Goal: Task Accomplishment & Management: Manage account settings

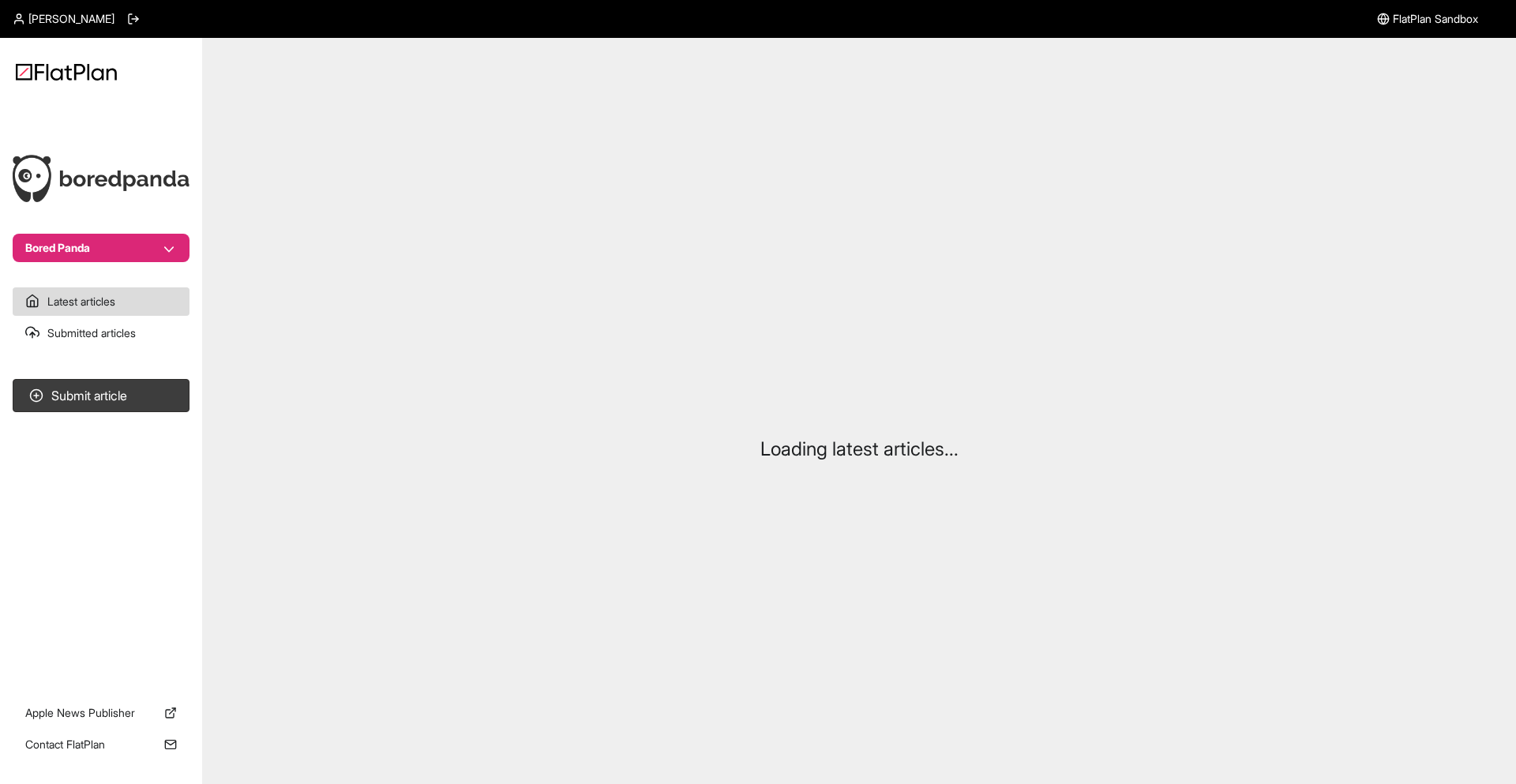
click at [128, 250] on button "Bored Panda" at bounding box center [101, 247] width 177 height 28
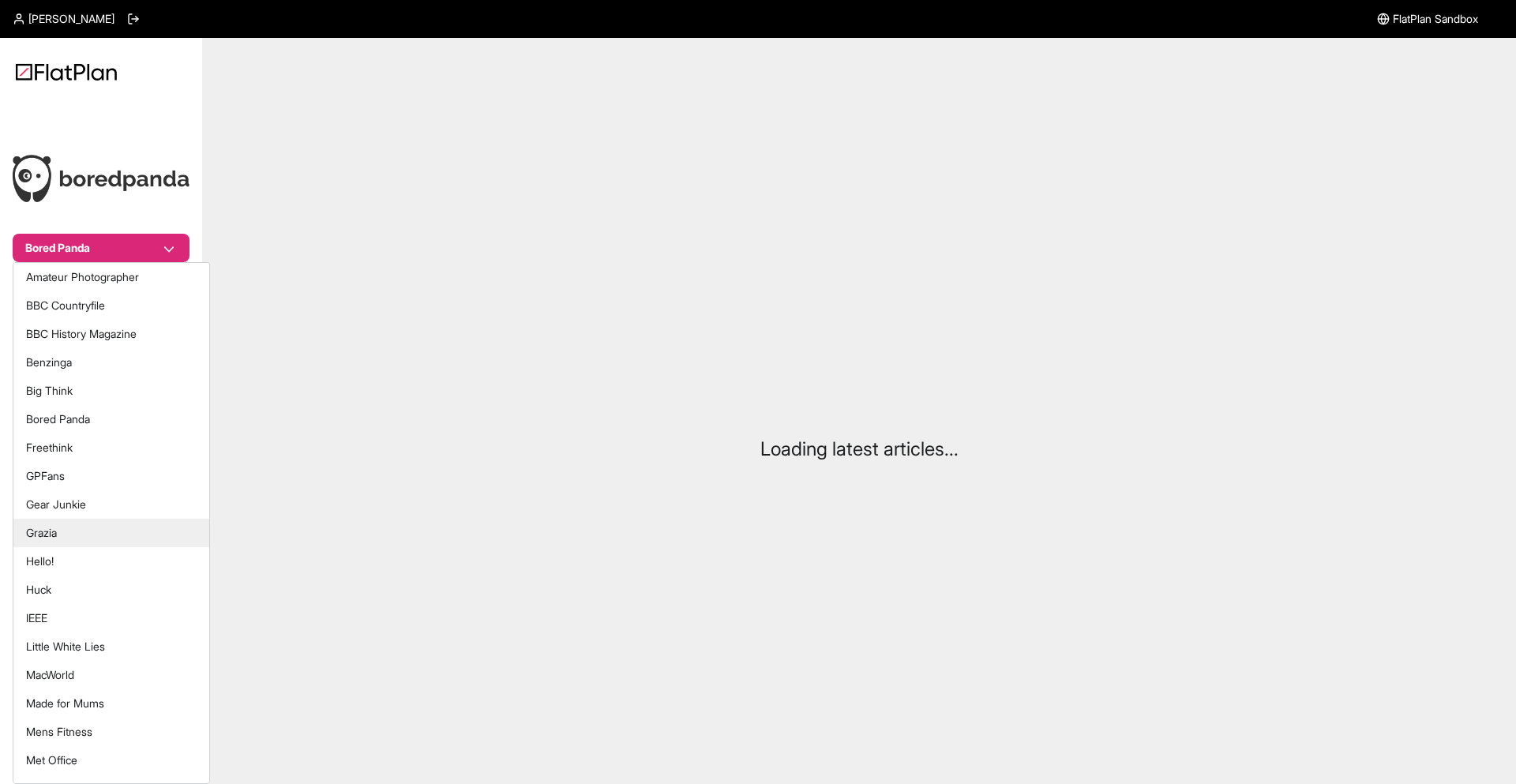
scroll to position [389, 0]
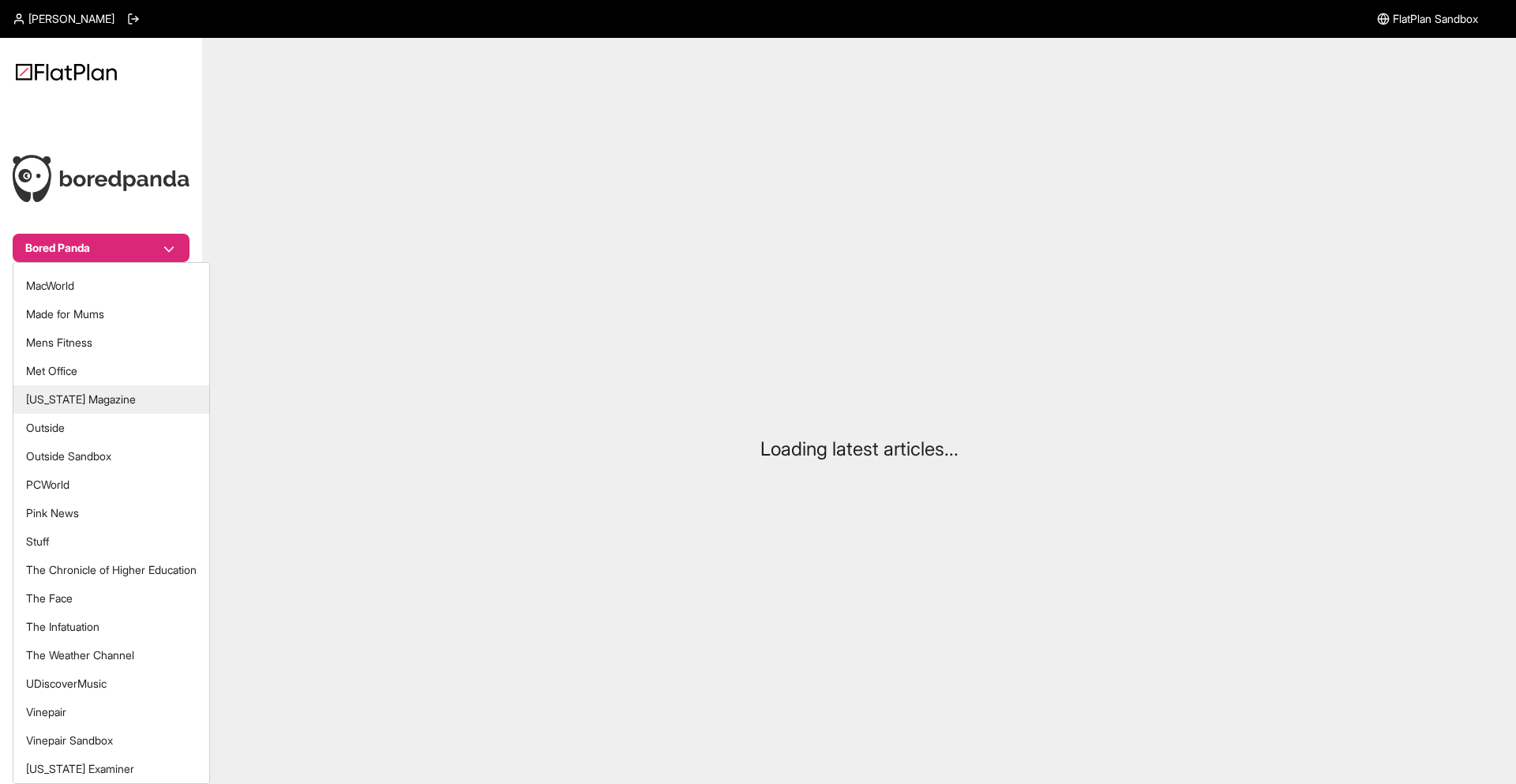
click at [133, 399] on button "[US_STATE] Magazine" at bounding box center [111, 399] width 196 height 28
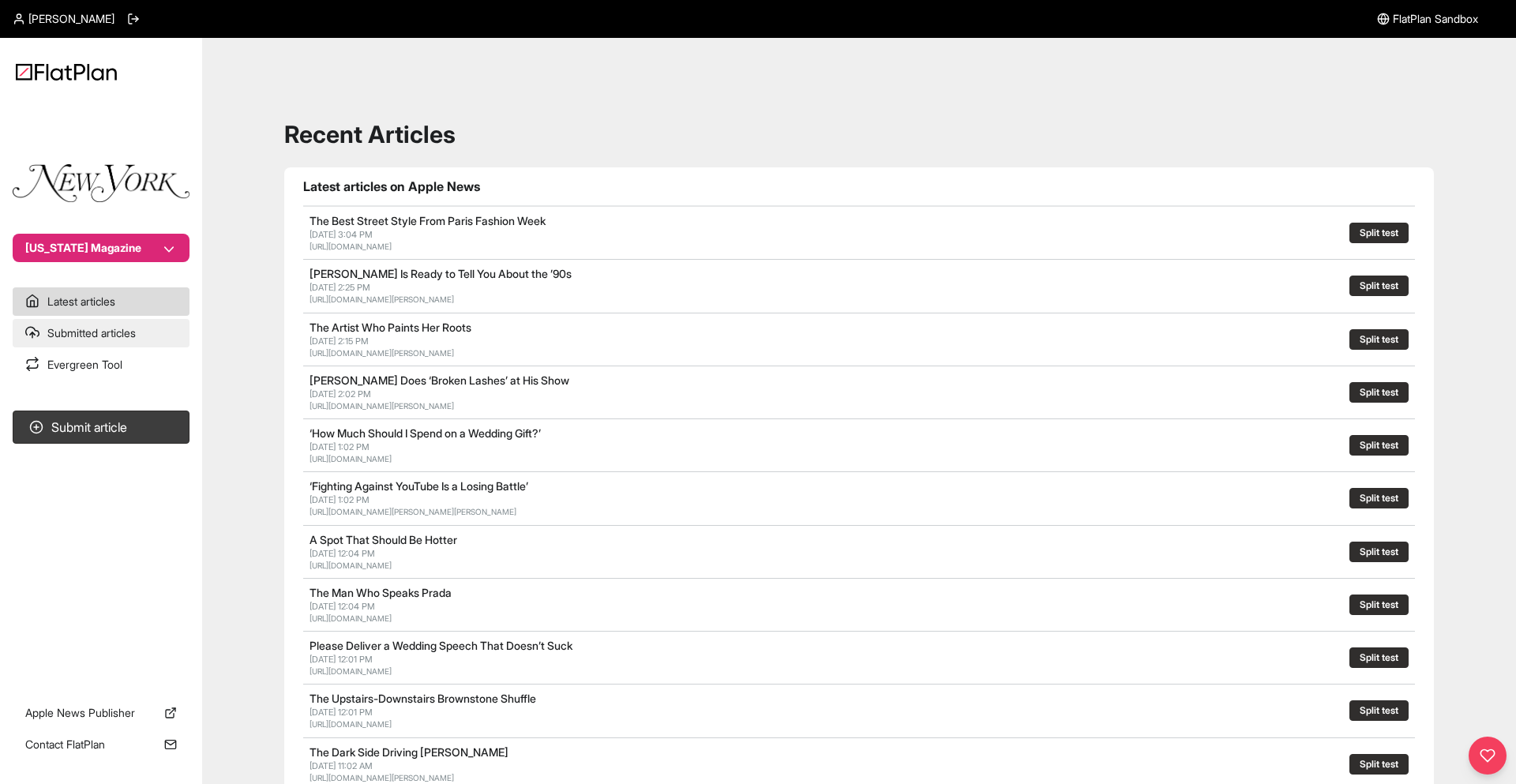
click at [97, 332] on link "Submitted articles" at bounding box center [101, 332] width 177 height 28
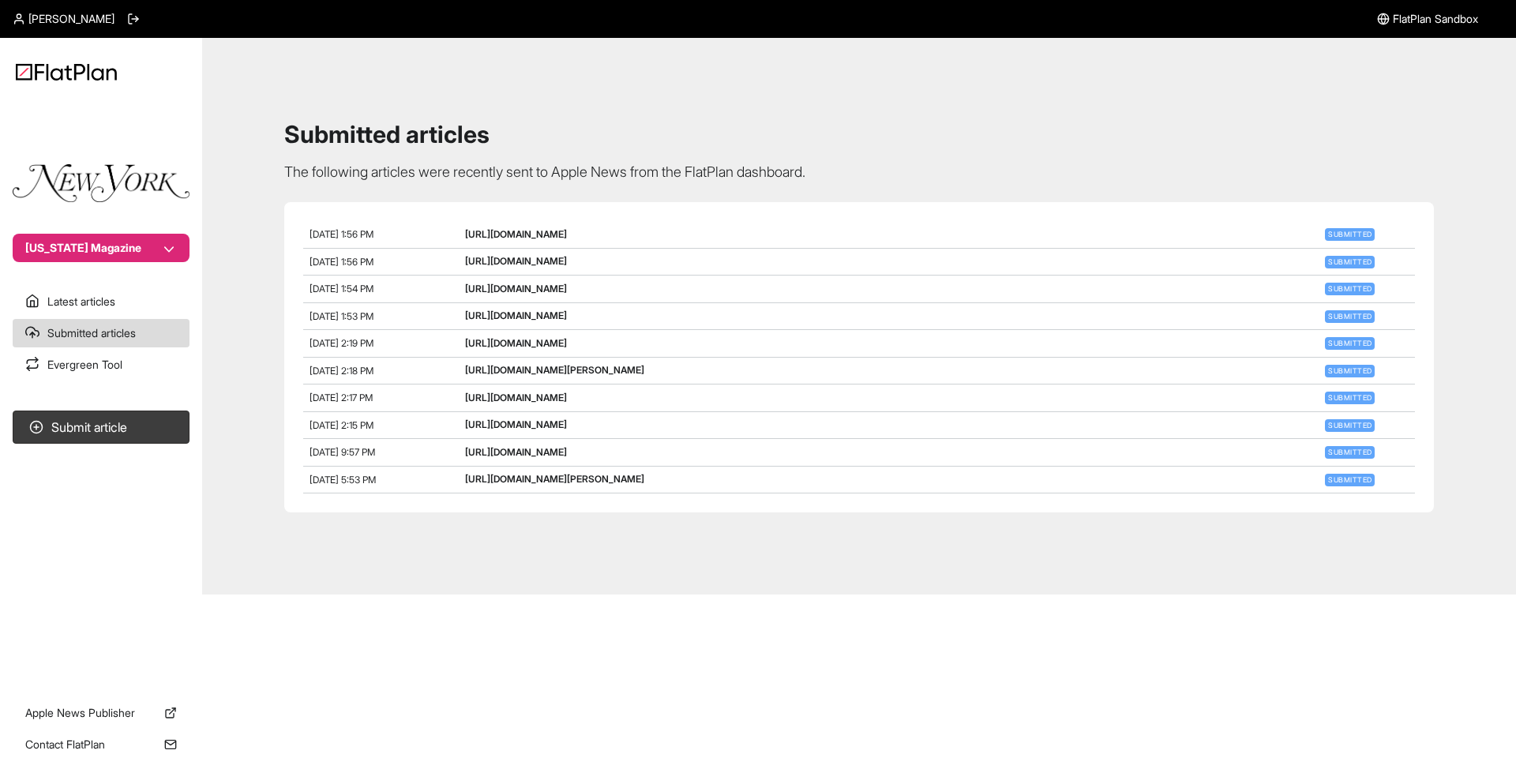
drag, startPoint x: 802, startPoint y: 420, endPoint x: 455, endPoint y: 422, distance: 347.0
click at [455, 422] on div "[DATE] 2:15 PM [URL][DOMAIN_NAME] Submitted" at bounding box center [859, 425] width 1112 height 27
copy div "[URL][DOMAIN_NAME]"
click at [948, 243] on div "[DATE] 1:56 PM [URL][DOMAIN_NAME] Submitted" at bounding box center [859, 235] width 1112 height 27
drag, startPoint x: 949, startPoint y: 248, endPoint x: 424, endPoint y: 234, distance: 525.2
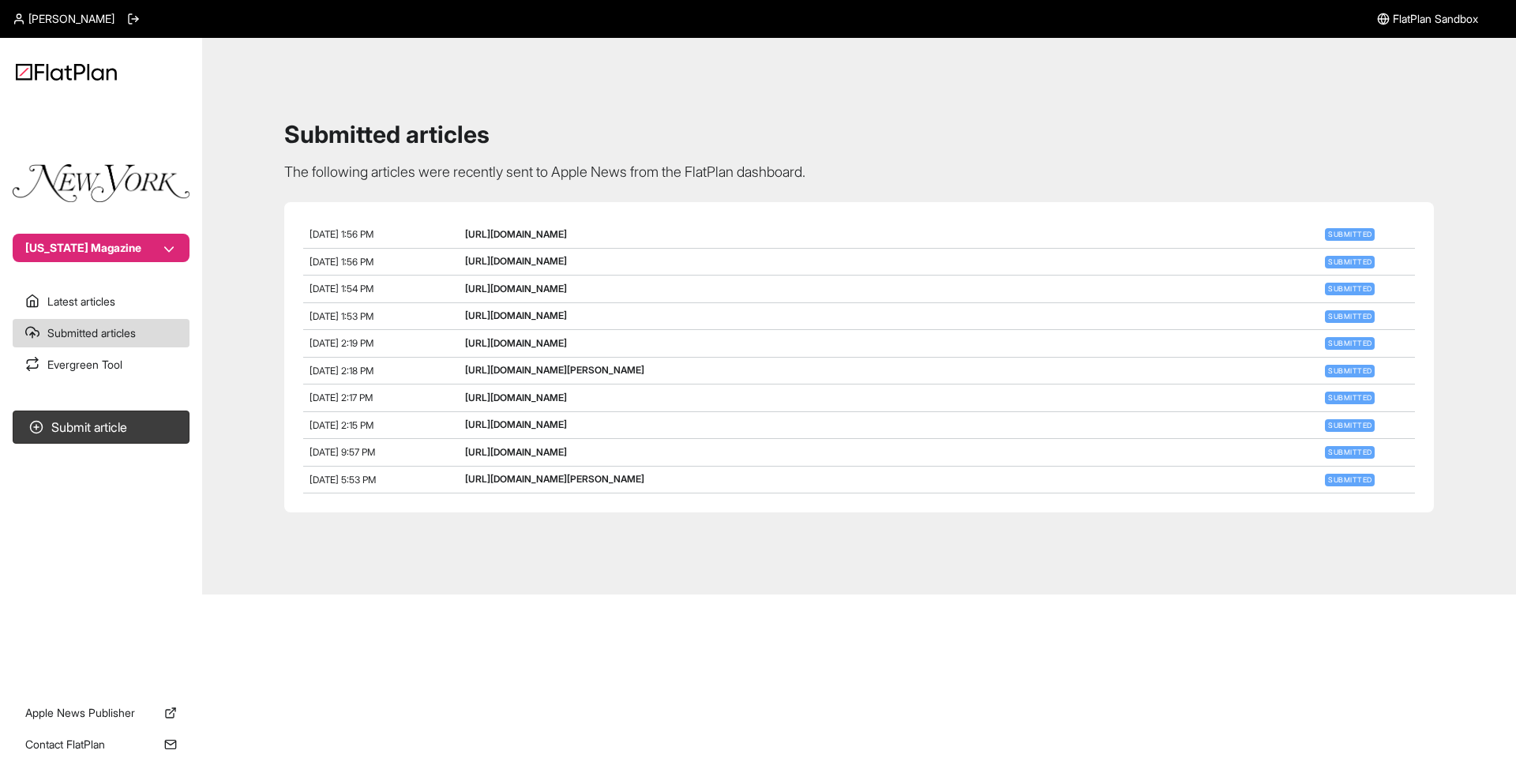
click at [424, 234] on section "[DATE] 1:56 PM [URL][DOMAIN_NAME] Submitted [DATE] 1:56 PM [URL][DOMAIN_NAME] S…" at bounding box center [860, 357] width 1150 height 310
drag, startPoint x: 812, startPoint y: 452, endPoint x: 464, endPoint y: 450, distance: 348.0
click at [463, 448] on div "[DATE] 9:57 PM [URL][DOMAIN_NAME] Submitted" at bounding box center [859, 453] width 1112 height 27
click at [845, 441] on div "[DATE] 9:57 PM [URL][DOMAIN_NAME] Submitted" at bounding box center [859, 453] width 1112 height 27
drag, startPoint x: 834, startPoint y: 428, endPoint x: 462, endPoint y: 422, distance: 372.0
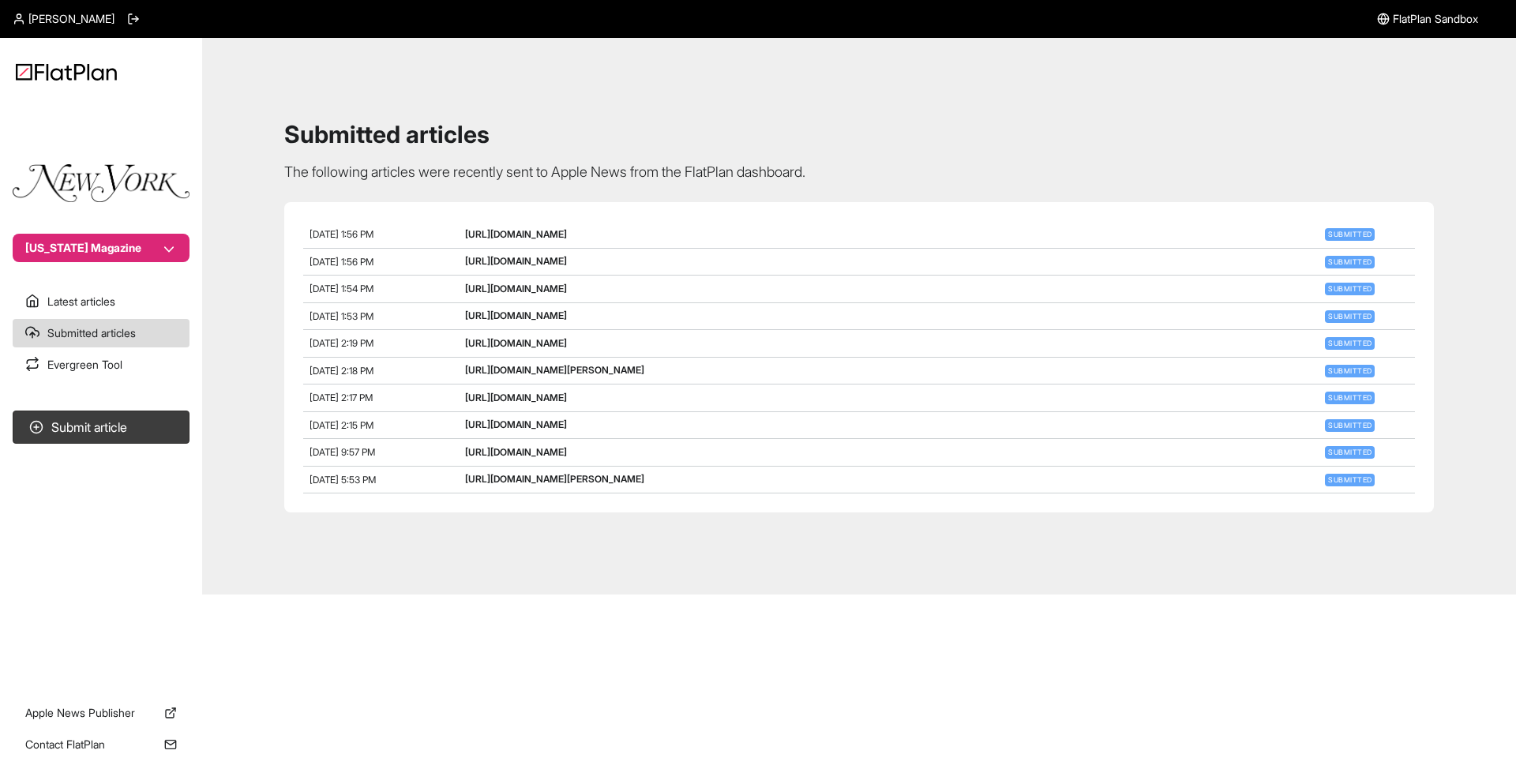
click at [462, 422] on div "[DATE] 2:15 PM [URL][DOMAIN_NAME] Submitted" at bounding box center [859, 425] width 1112 height 27
drag, startPoint x: 367, startPoint y: 427, endPoint x: 388, endPoint y: 430, distance: 21.2
click at [374, 428] on span "[DATE] 2:15 PM" at bounding box center [341, 425] width 64 height 12
